Goal: Information Seeking & Learning: Check status

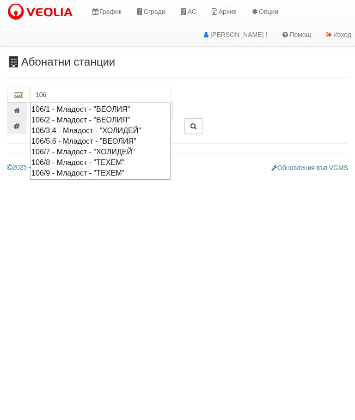
click at [100, 157] on div "106/8 - Младост - "ТЕХЕМ"" at bounding box center [100, 162] width 138 height 11
type input "106/8 - Младост - "ТЕХЕМ""
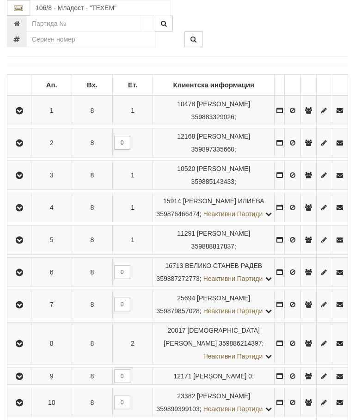
scroll to position [187, 0]
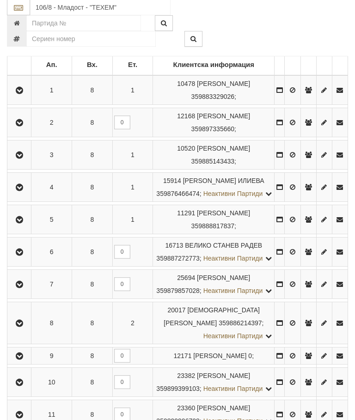
click at [20, 88] on icon "button" at bounding box center [19, 91] width 11 height 6
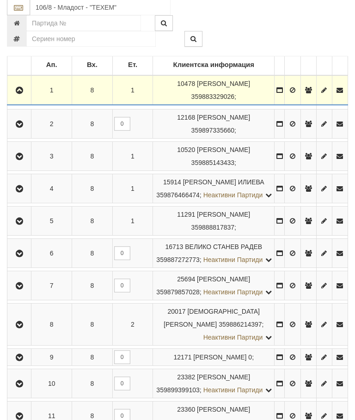
scroll to position [187, 0]
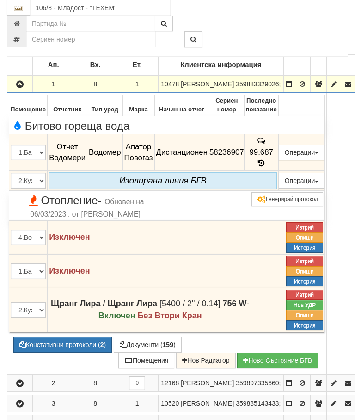
click at [13, 89] on button "button" at bounding box center [20, 84] width 22 height 14
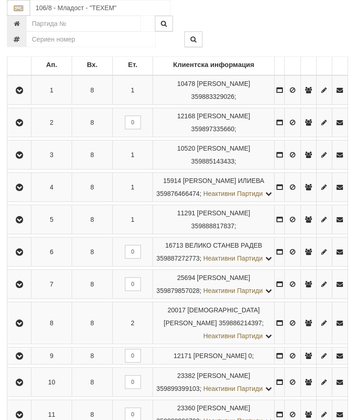
click at [24, 124] on icon "button" at bounding box center [19, 123] width 11 height 6
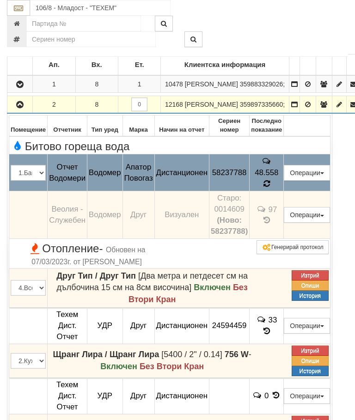
click at [270, 188] on icon at bounding box center [266, 184] width 6 height 8
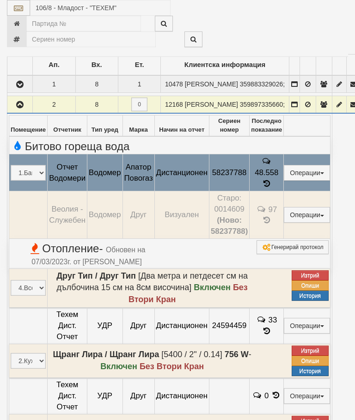
select select "10"
select select "1"
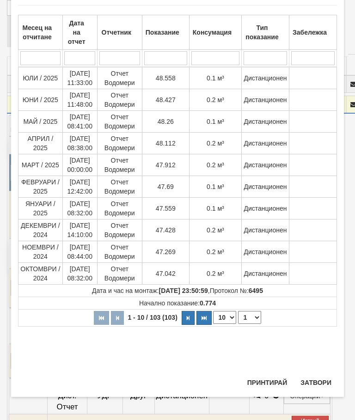
scroll to position [618, 0]
click at [316, 375] on button "Затвори" at bounding box center [316, 382] width 42 height 15
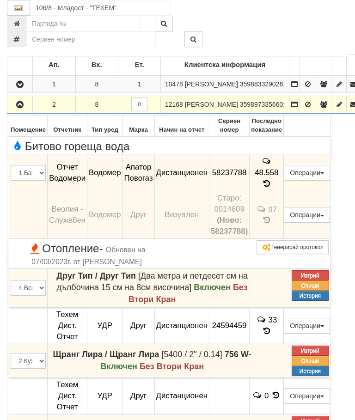
click at [24, 108] on icon "button" at bounding box center [19, 105] width 11 height 6
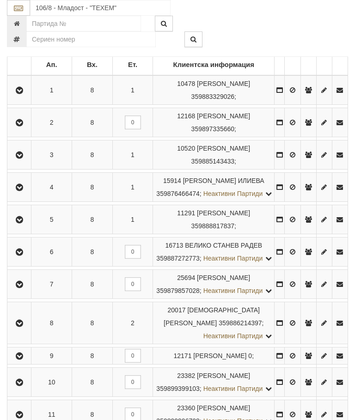
click at [17, 152] on icon "button" at bounding box center [19, 155] width 11 height 6
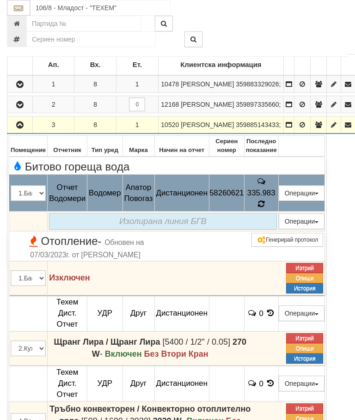
click at [265, 208] on icon at bounding box center [260, 204] width 7 height 8
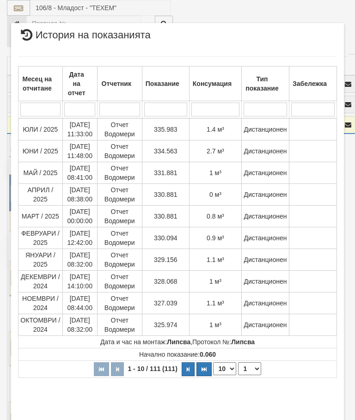
select select "10"
select select "1"
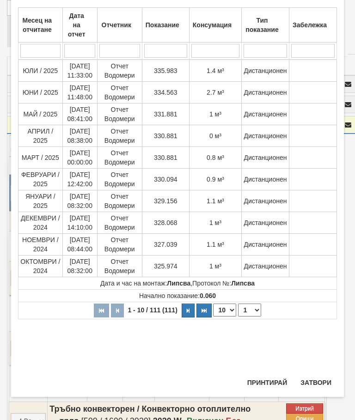
scroll to position [535, 0]
click at [311, 379] on button "Затвори" at bounding box center [316, 382] width 42 height 15
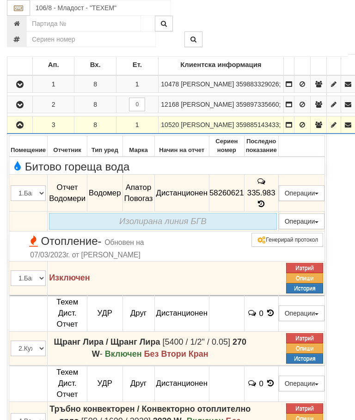
click at [20, 128] on icon "button" at bounding box center [19, 125] width 11 height 6
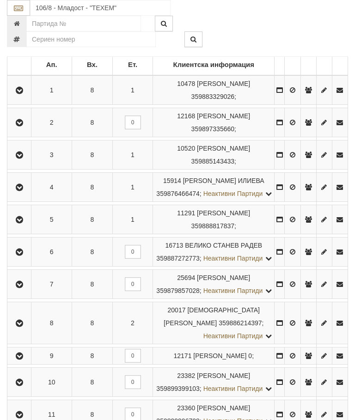
click at [22, 191] on icon "button" at bounding box center [19, 187] width 11 height 6
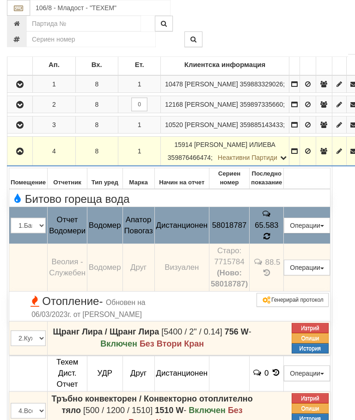
click at [271, 241] on icon at bounding box center [266, 237] width 9 height 10
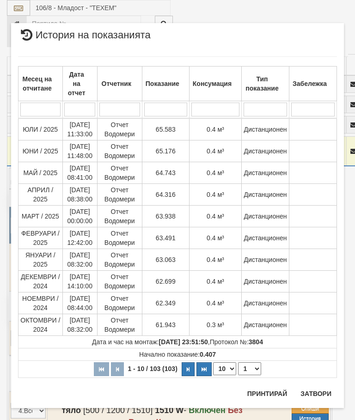
click at [319, 389] on button "Затвори" at bounding box center [316, 393] width 42 height 15
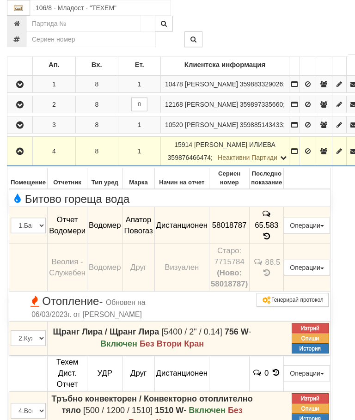
click at [22, 155] on icon "button" at bounding box center [19, 151] width 11 height 6
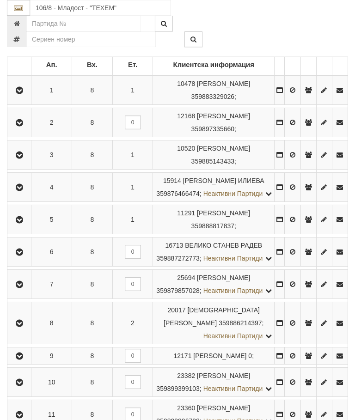
click at [24, 223] on icon "button" at bounding box center [19, 220] width 11 height 6
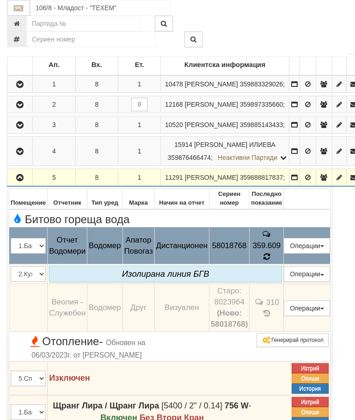
click at [270, 261] on icon at bounding box center [266, 257] width 7 height 8
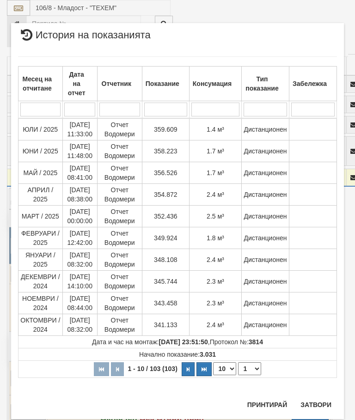
click at [315, 403] on button "Затвори" at bounding box center [316, 404] width 42 height 15
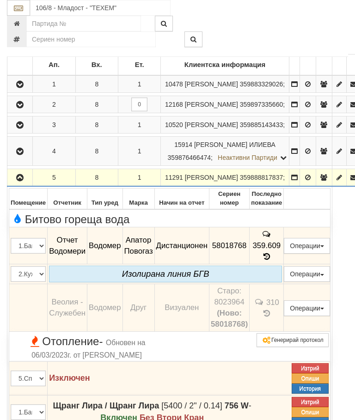
click at [18, 181] on icon "button" at bounding box center [19, 178] width 11 height 6
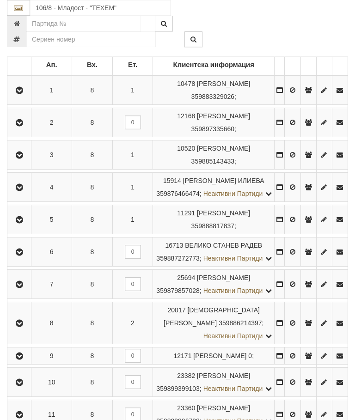
click at [24, 256] on icon "button" at bounding box center [19, 252] width 11 height 6
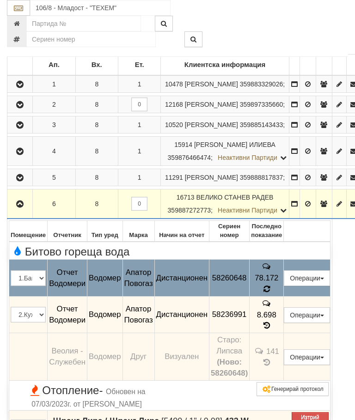
click at [270, 293] on icon at bounding box center [266, 289] width 7 height 8
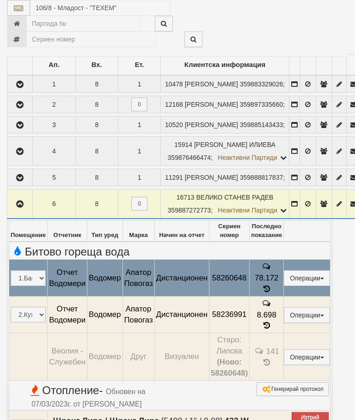
select select "10"
select select "1"
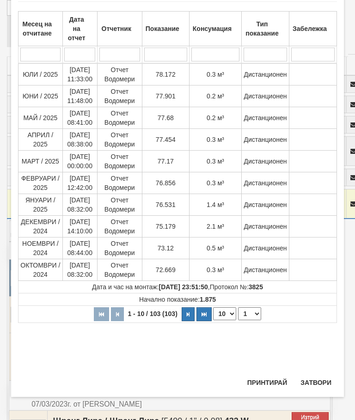
scroll to position [556, 0]
click at [316, 380] on button "Затвори" at bounding box center [316, 382] width 42 height 15
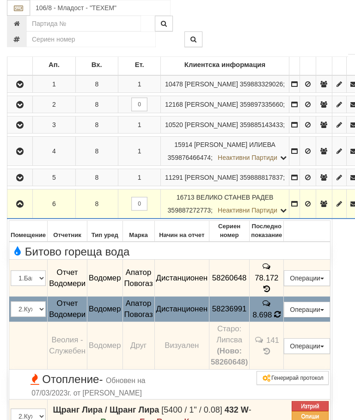
click at [272, 319] on span "8.698" at bounding box center [261, 314] width 19 height 9
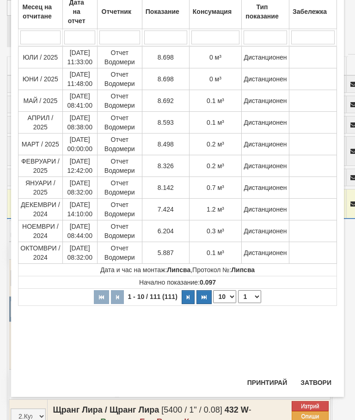
scroll to position [263, 0]
click at [318, 380] on button "Затвори" at bounding box center [316, 382] width 42 height 15
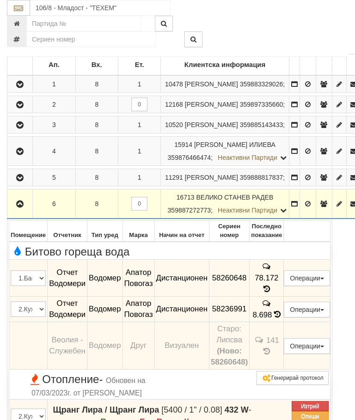
click at [22, 207] on icon "button" at bounding box center [19, 204] width 11 height 6
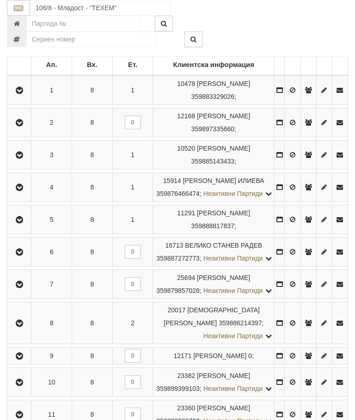
click at [24, 288] on icon "button" at bounding box center [19, 284] width 11 height 6
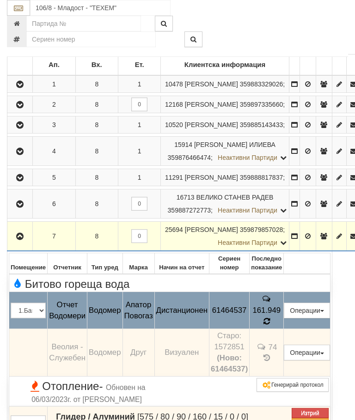
click at [284, 370] on td "74" at bounding box center [267, 353] width 34 height 48
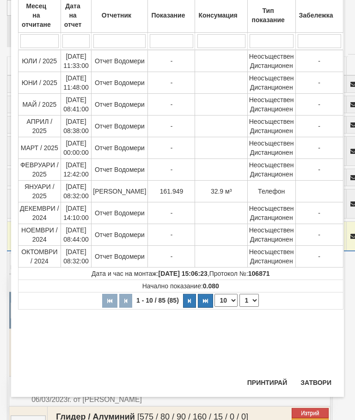
scroll to position [256, 0]
click at [316, 380] on button "Затвори" at bounding box center [316, 382] width 42 height 15
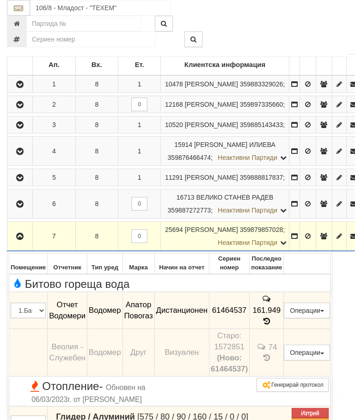
click at [12, 243] on button "button" at bounding box center [20, 236] width 22 height 14
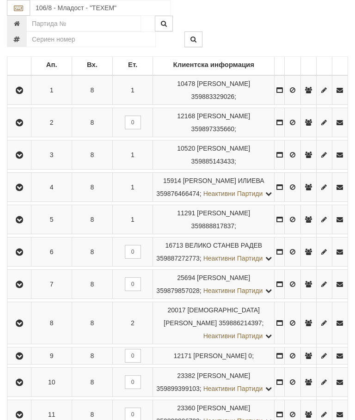
click at [24, 327] on icon "button" at bounding box center [19, 323] width 11 height 6
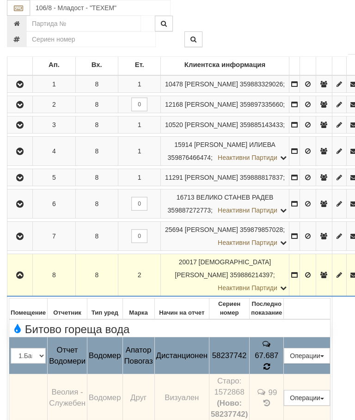
click at [270, 371] on icon at bounding box center [266, 367] width 7 height 8
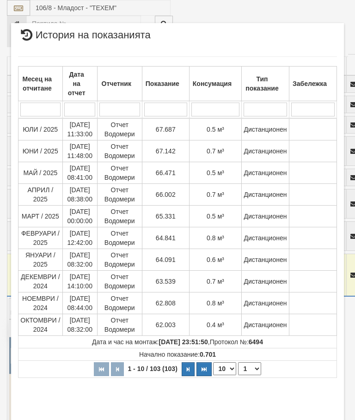
select select "10"
select select "1"
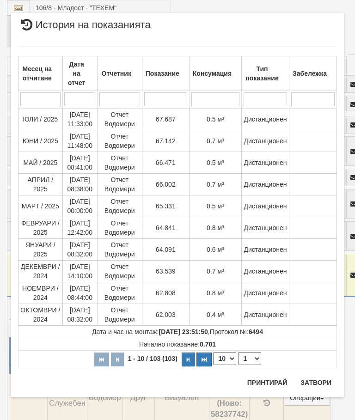
scroll to position [1203, 0]
click at [322, 378] on button "Затвори" at bounding box center [316, 382] width 42 height 15
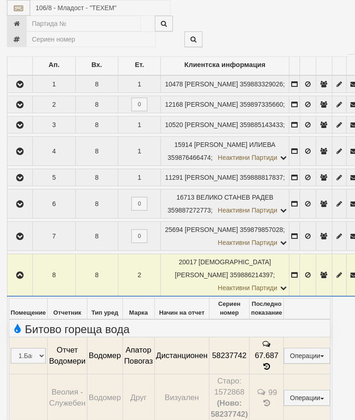
click at [257, 298] on button "Затвори" at bounding box center [246, 293] width 21 height 7
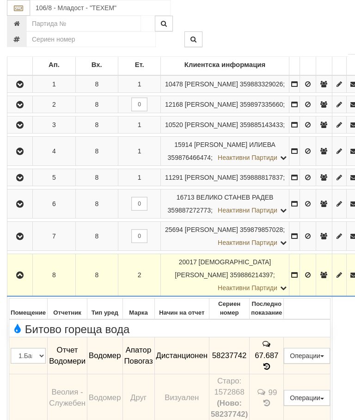
click at [15, 282] on button "button" at bounding box center [20, 275] width 22 height 14
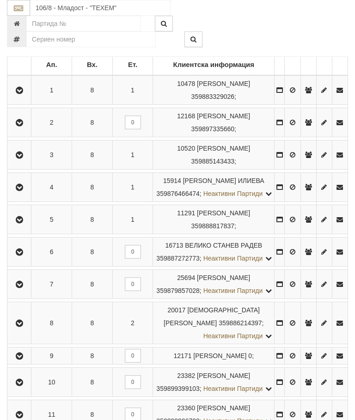
click at [18, 360] on icon "button" at bounding box center [19, 356] width 11 height 6
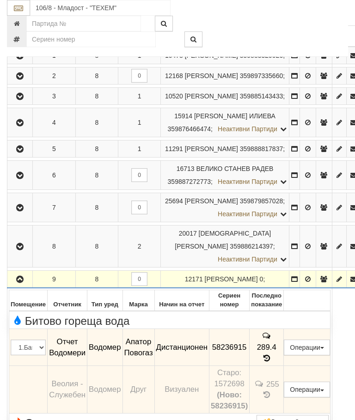
scroll to position [217, 0]
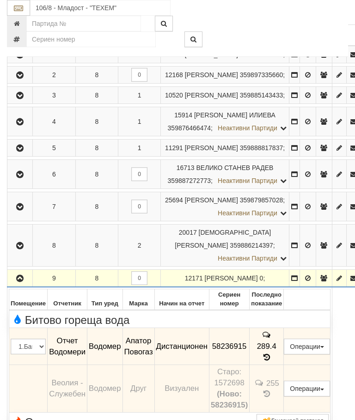
click at [272, 361] on icon at bounding box center [267, 358] width 10 height 8
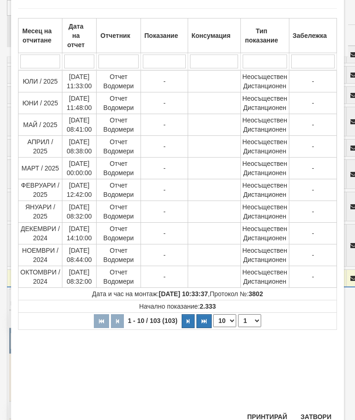
scroll to position [48, 0]
click at [311, 418] on button "Затвори" at bounding box center [316, 417] width 42 height 15
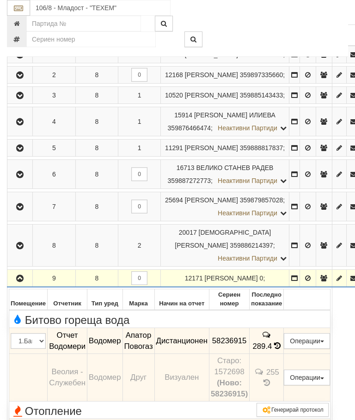
click at [19, 282] on icon "button" at bounding box center [19, 278] width 11 height 6
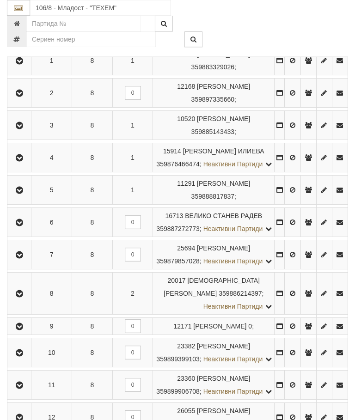
click at [21, 356] on icon "button" at bounding box center [19, 353] width 11 height 6
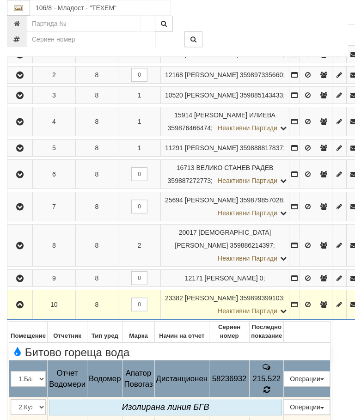
click at [270, 394] on icon at bounding box center [266, 389] width 7 height 8
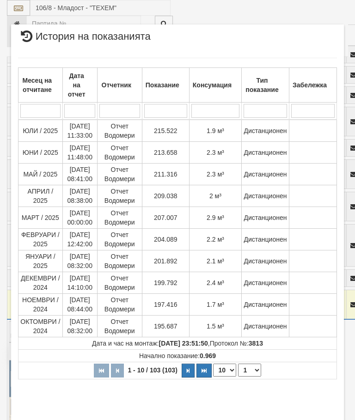
scroll to position [490, 0]
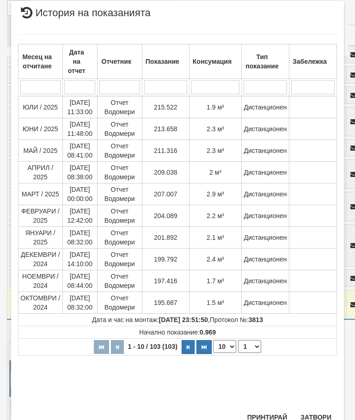
click at [317, 416] on button "Затвори" at bounding box center [316, 417] width 42 height 15
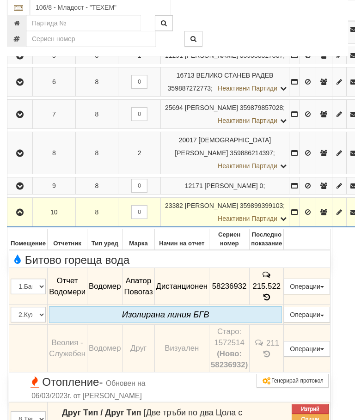
click at [21, 216] on icon "button" at bounding box center [19, 213] width 11 height 6
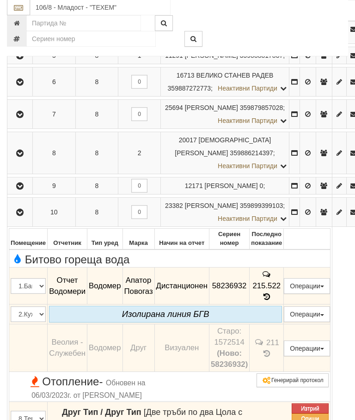
scroll to position [309, 0]
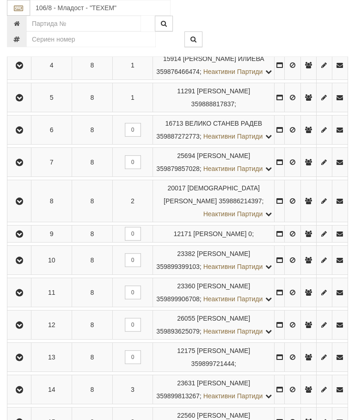
click at [18, 296] on icon "button" at bounding box center [19, 293] width 11 height 6
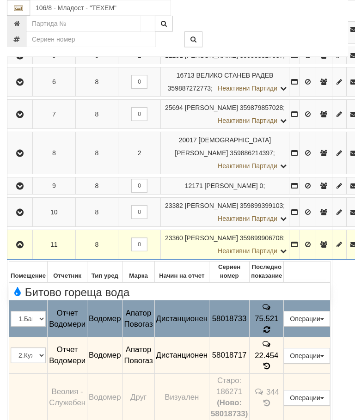
click at [270, 334] on icon at bounding box center [266, 329] width 7 height 9
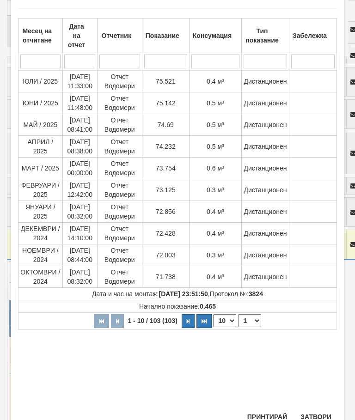
scroll to position [48, 0]
click at [316, 418] on button "Затвори" at bounding box center [316, 417] width 42 height 15
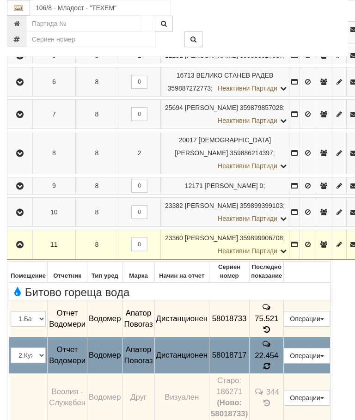
click at [270, 371] on icon at bounding box center [266, 366] width 7 height 8
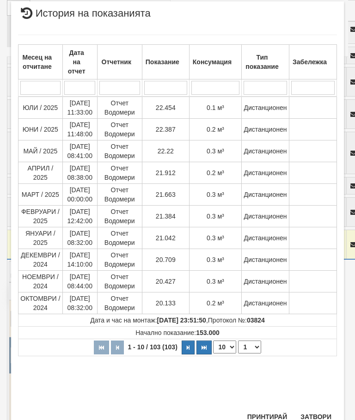
scroll to position [506, 0]
click at [326, 414] on button "Затвори" at bounding box center [316, 417] width 42 height 15
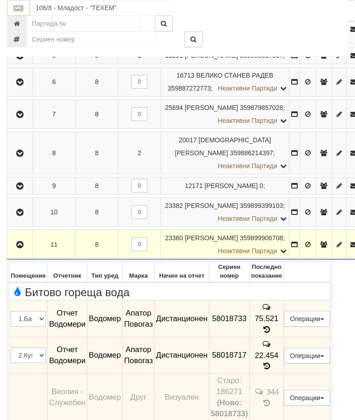
click at [20, 251] on button "button" at bounding box center [20, 245] width 22 height 14
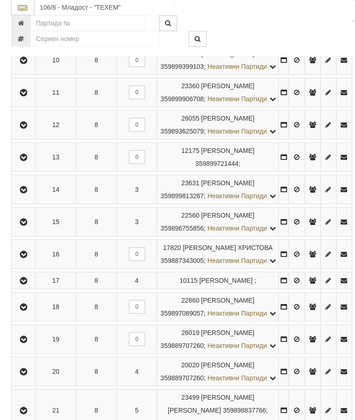
scroll to position [683, 0]
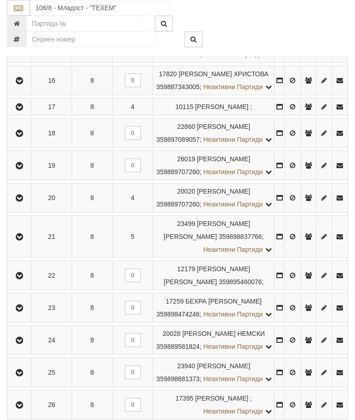
click at [15, 114] on button "button" at bounding box center [19, 107] width 21 height 14
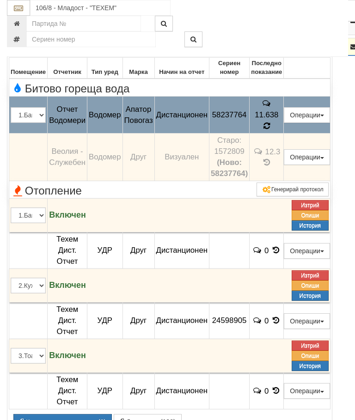
click at [270, 130] on icon at bounding box center [266, 126] width 6 height 8
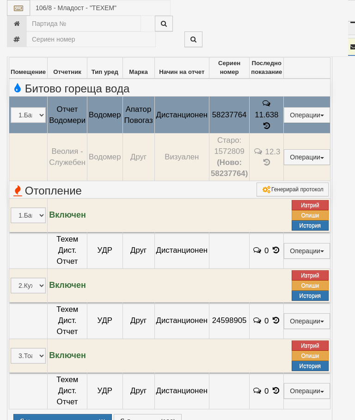
select select "10"
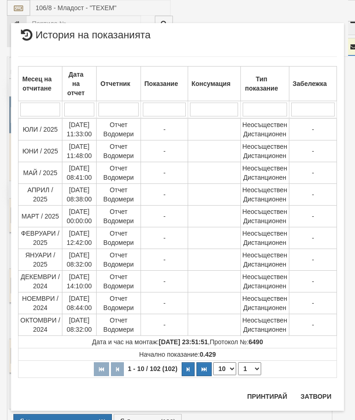
click at [253, 372] on select "1 2 3 4 5 6 7 8 9 10 11" at bounding box center [249, 368] width 23 height 13
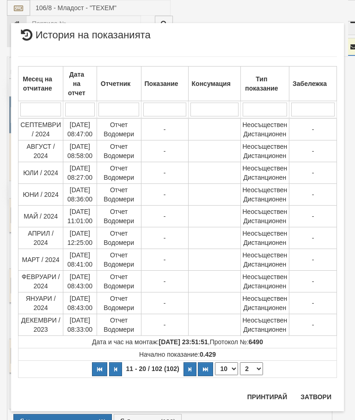
click at [253, 368] on select "1 2 3 4 5 6 7 8 9 10 11" at bounding box center [251, 368] width 23 height 13
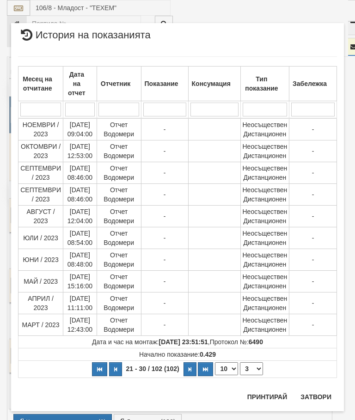
click at [252, 369] on select "1 2 3 4 5 6 7 8 9 10 11" at bounding box center [251, 368] width 23 height 13
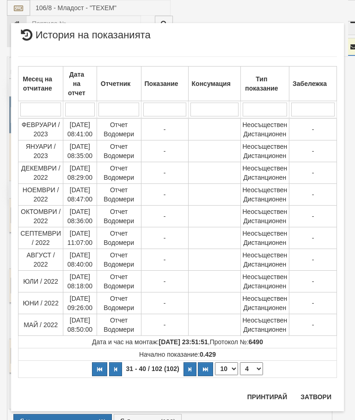
click at [253, 369] on select "1 2 3 4 5 6 7 8 9 10 11" at bounding box center [251, 368] width 23 height 13
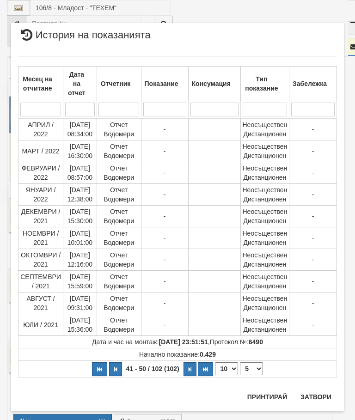
click at [253, 372] on select "1 2 3 4 5 6 7 8 9 10 11" at bounding box center [251, 368] width 23 height 13
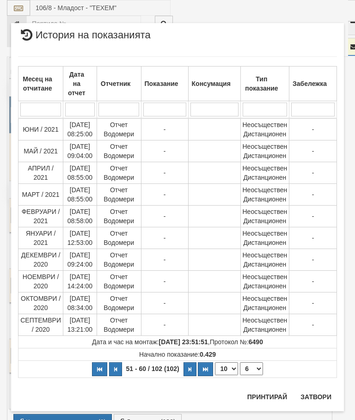
click at [252, 372] on select "1 2 3 4 5 6 7 8 9 10 11" at bounding box center [251, 368] width 23 height 13
select select "7"
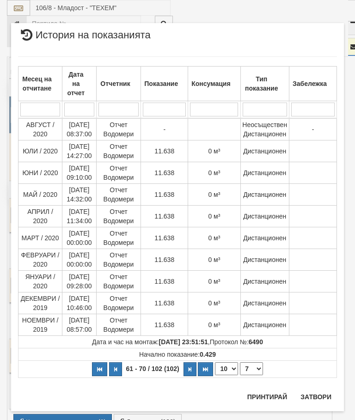
click at [324, 391] on button "Затвори" at bounding box center [316, 397] width 42 height 15
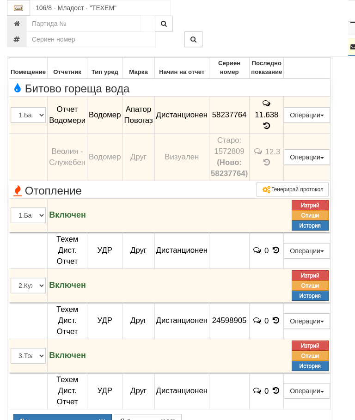
click at [15, 54] on button "button" at bounding box center [20, 47] width 22 height 14
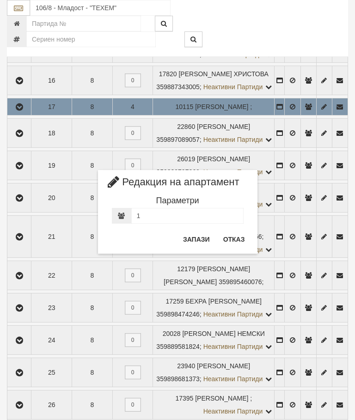
click at [230, 237] on button "Отказ" at bounding box center [234, 239] width 33 height 15
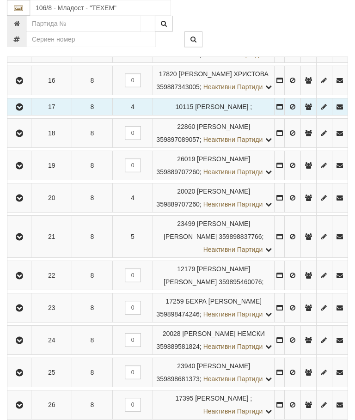
click at [17, 137] on icon "button" at bounding box center [19, 133] width 11 height 6
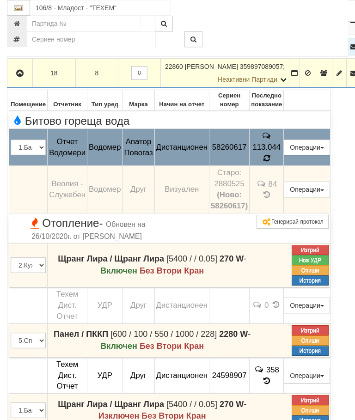
click at [284, 194] on td "84" at bounding box center [267, 189] width 34 height 48
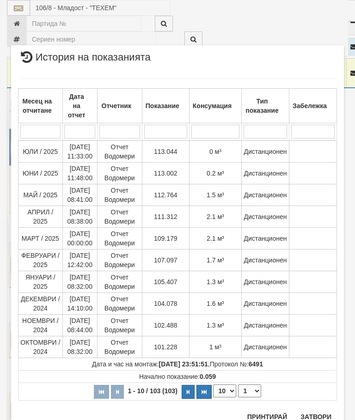
scroll to position [1114, 0]
click at [314, 411] on button "Затвори" at bounding box center [316, 417] width 42 height 15
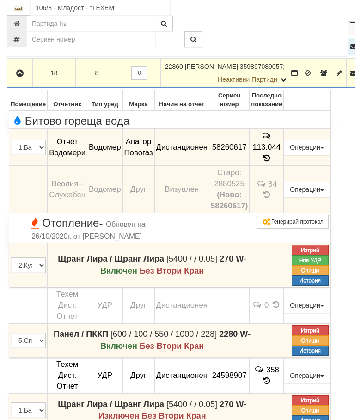
click at [12, 80] on button "button" at bounding box center [20, 73] width 22 height 14
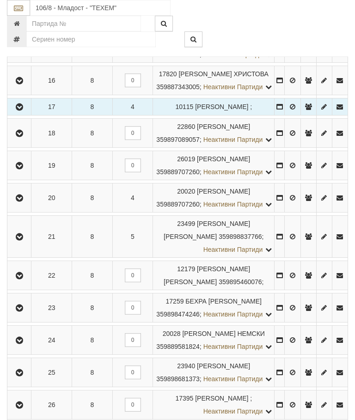
click at [21, 52] on icon "button" at bounding box center [19, 48] width 11 height 6
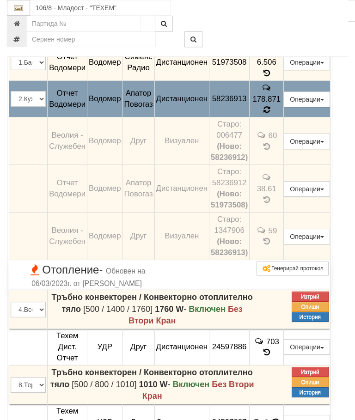
click at [270, 114] on span at bounding box center [266, 109] width 6 height 9
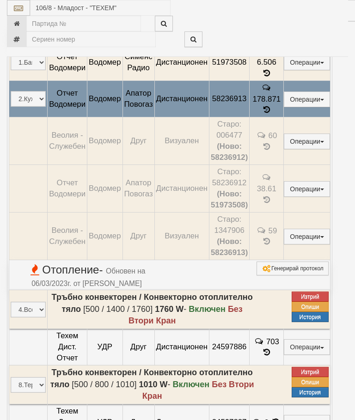
select select "10"
select select "1"
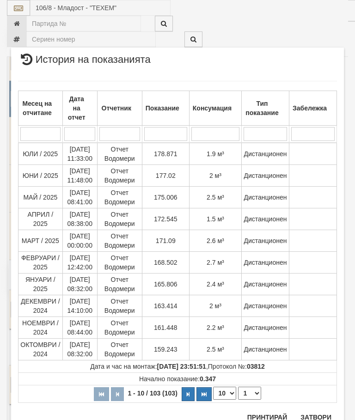
scroll to position [1167, 0]
click at [321, 414] on button "Затвори" at bounding box center [316, 417] width 42 height 15
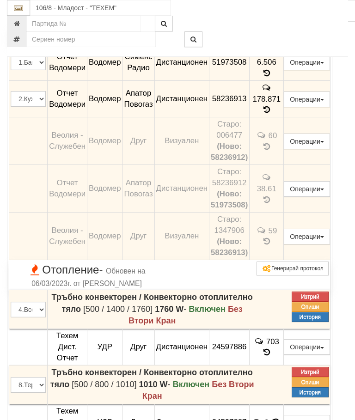
scroll to position [567, 0]
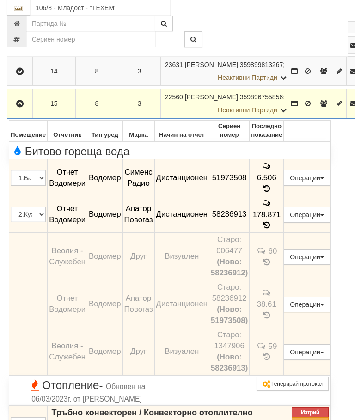
click at [21, 107] on icon "button" at bounding box center [19, 104] width 11 height 6
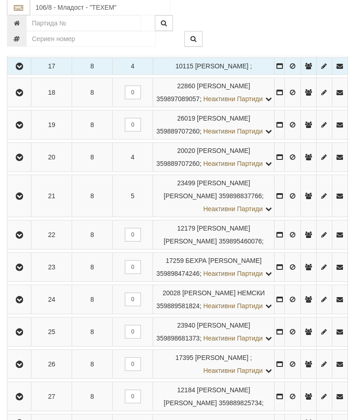
click at [17, 129] on icon "button" at bounding box center [19, 125] width 11 height 6
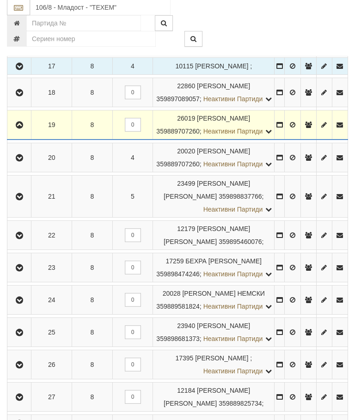
scroll to position [724, 0]
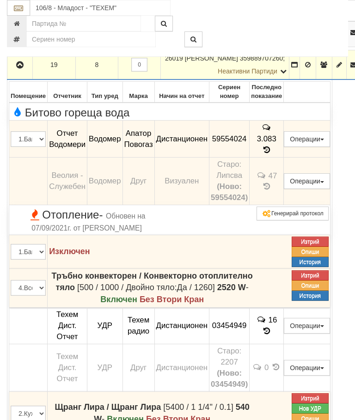
click at [17, 68] on icon "button" at bounding box center [19, 65] width 11 height 6
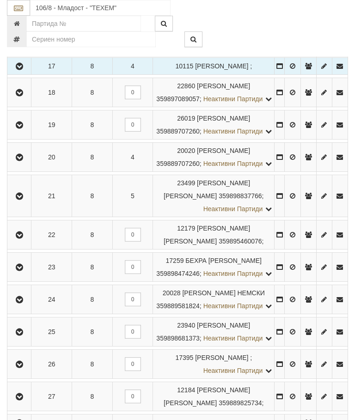
click at [21, 161] on icon "button" at bounding box center [19, 157] width 11 height 6
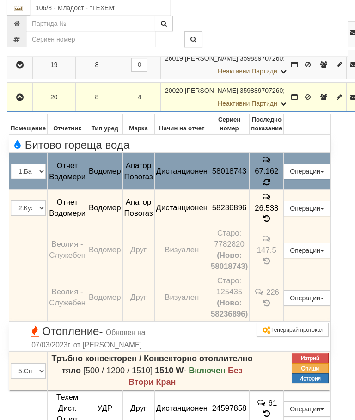
click at [270, 187] on icon at bounding box center [266, 182] width 7 height 9
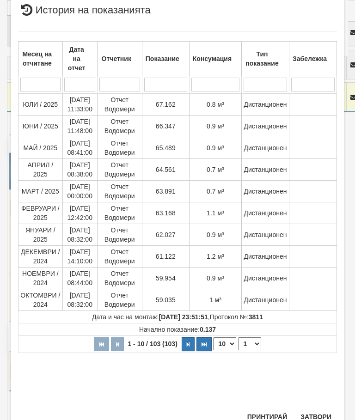
scroll to position [450, 0]
click at [315, 411] on button "Затвори" at bounding box center [316, 417] width 42 height 15
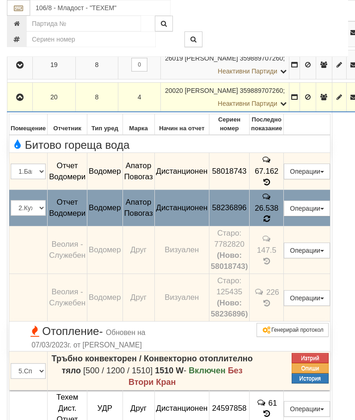
click at [284, 226] on td "26.538" at bounding box center [267, 207] width 34 height 37
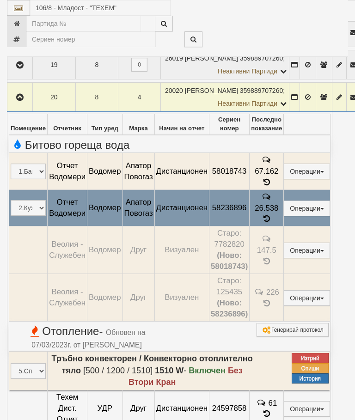
select select "10"
select select "1"
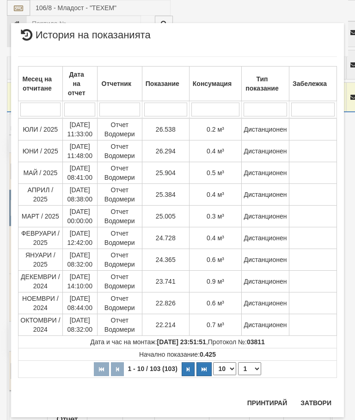
click at [313, 401] on button "Затвори" at bounding box center [316, 403] width 42 height 15
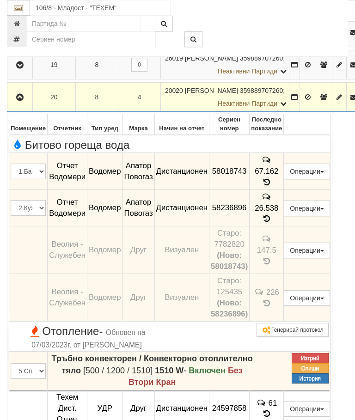
click at [20, 104] on button "button" at bounding box center [20, 97] width 22 height 14
